Goal: Navigation & Orientation: Find specific page/section

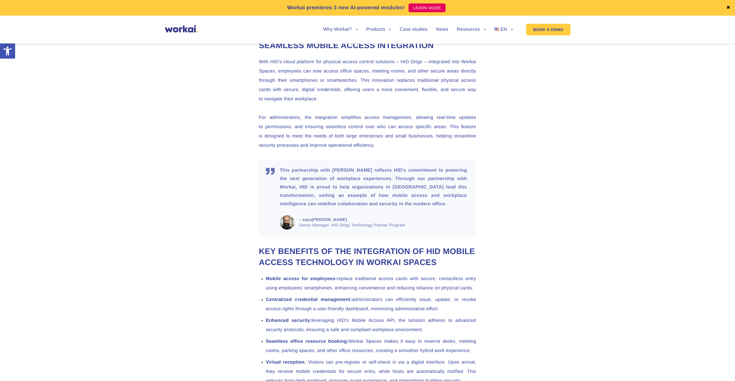
scroll to position [386, 0]
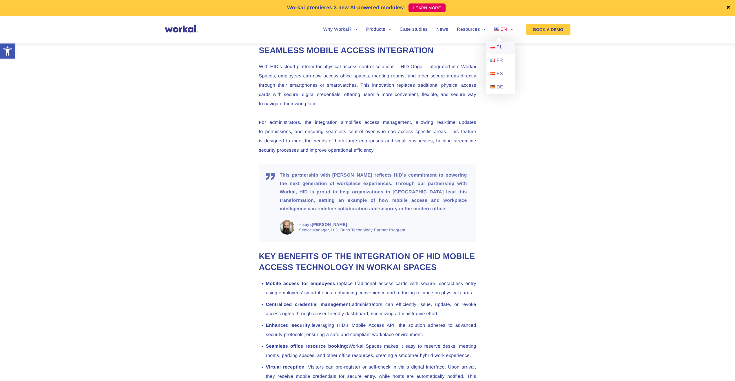
click at [497, 47] on span "PL" at bounding box center [500, 47] width 6 height 5
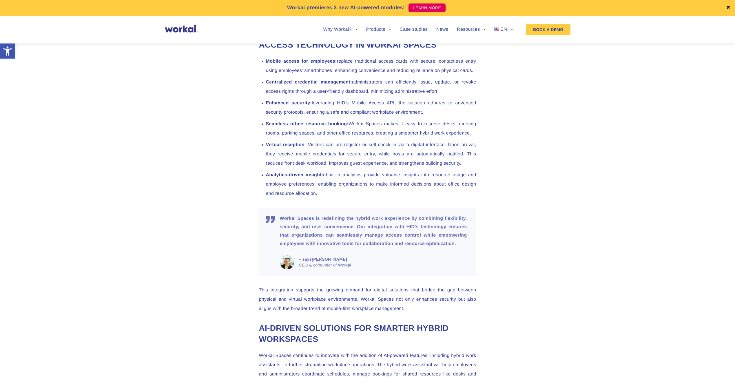
scroll to position [589, 0]
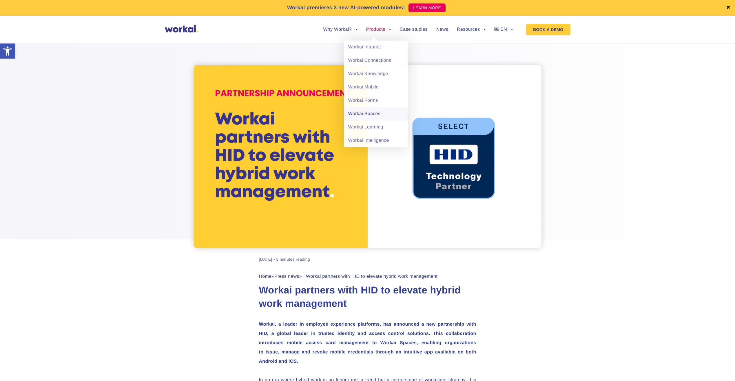
click at [371, 114] on link "Workai Spaces" at bounding box center [376, 113] width 64 height 13
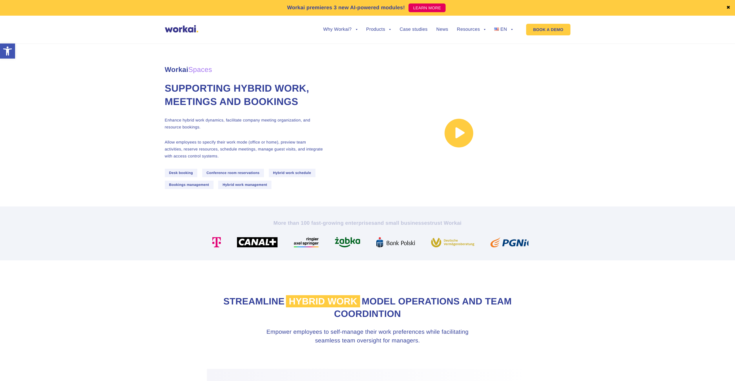
click at [463, 144] on link at bounding box center [458, 133] width 223 height 114
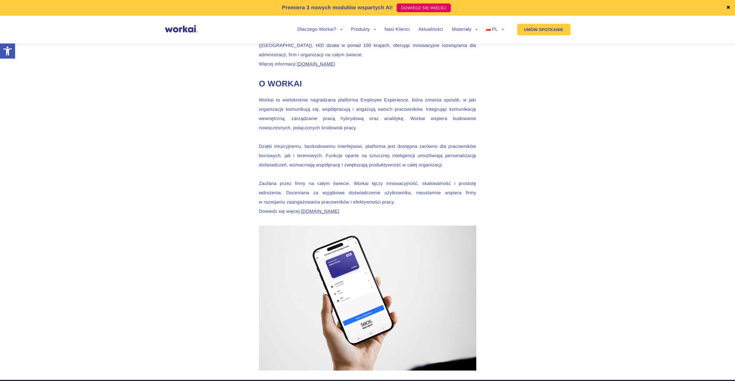
scroll to position [1200, 0]
